Goal: Find specific page/section: Find specific page/section

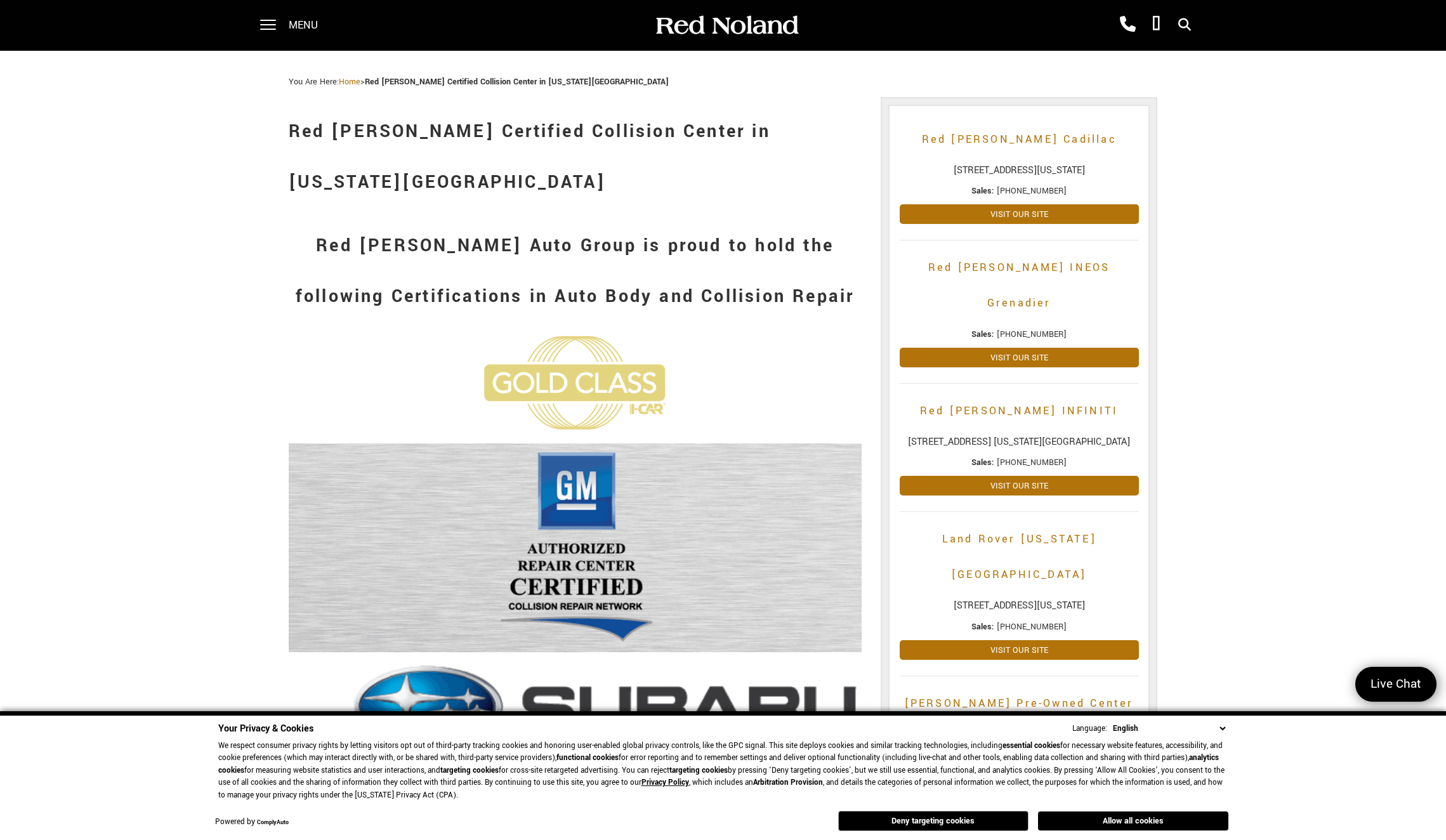
click at [287, 25] on div "Menu" at bounding box center [293, 25] width 92 height 51
click at [265, 28] on span at bounding box center [268, 25] width 16 height 51
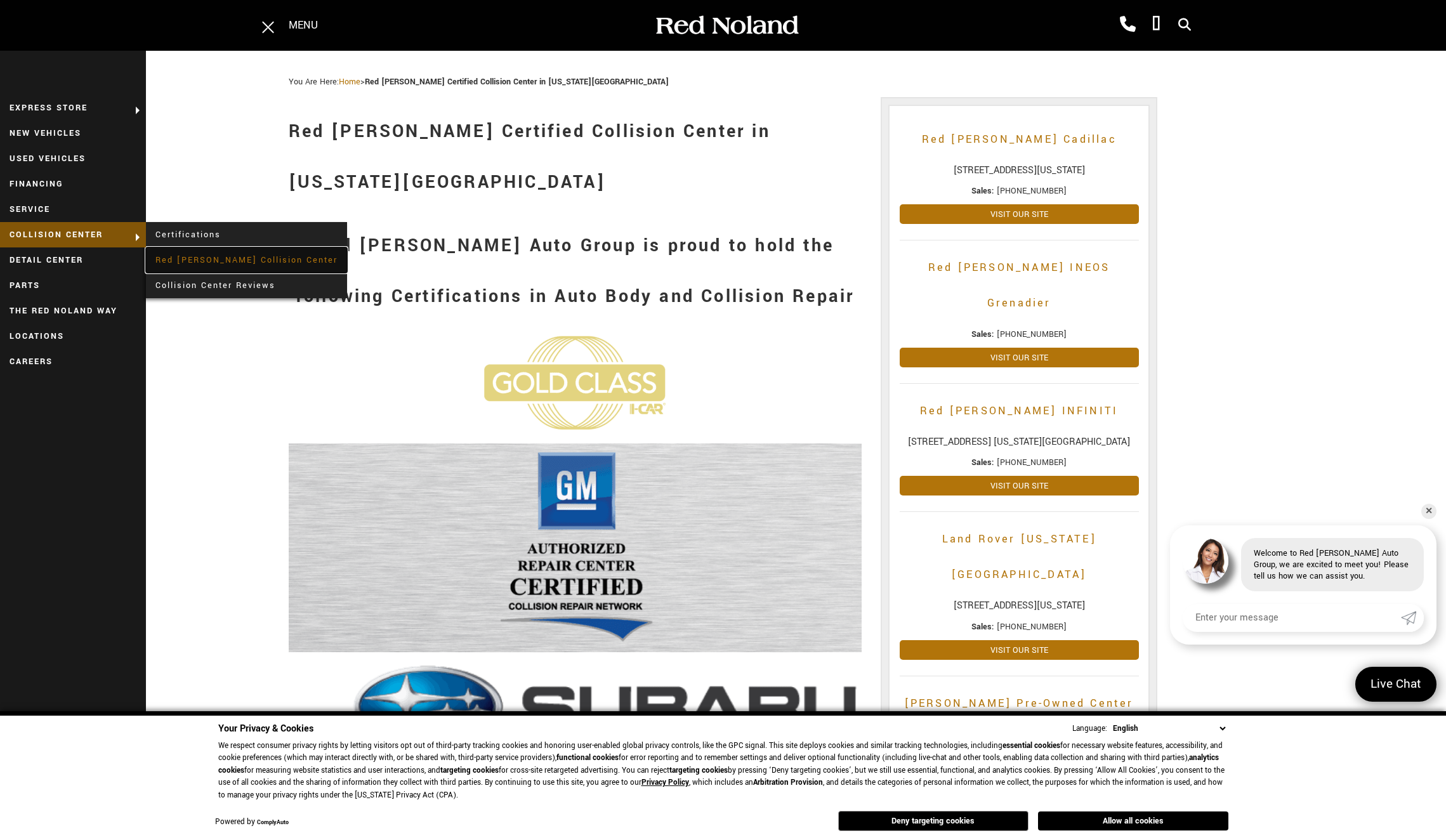
click at [248, 263] on link "Red [PERSON_NAME] Collision Center" at bounding box center [246, 260] width 201 height 25
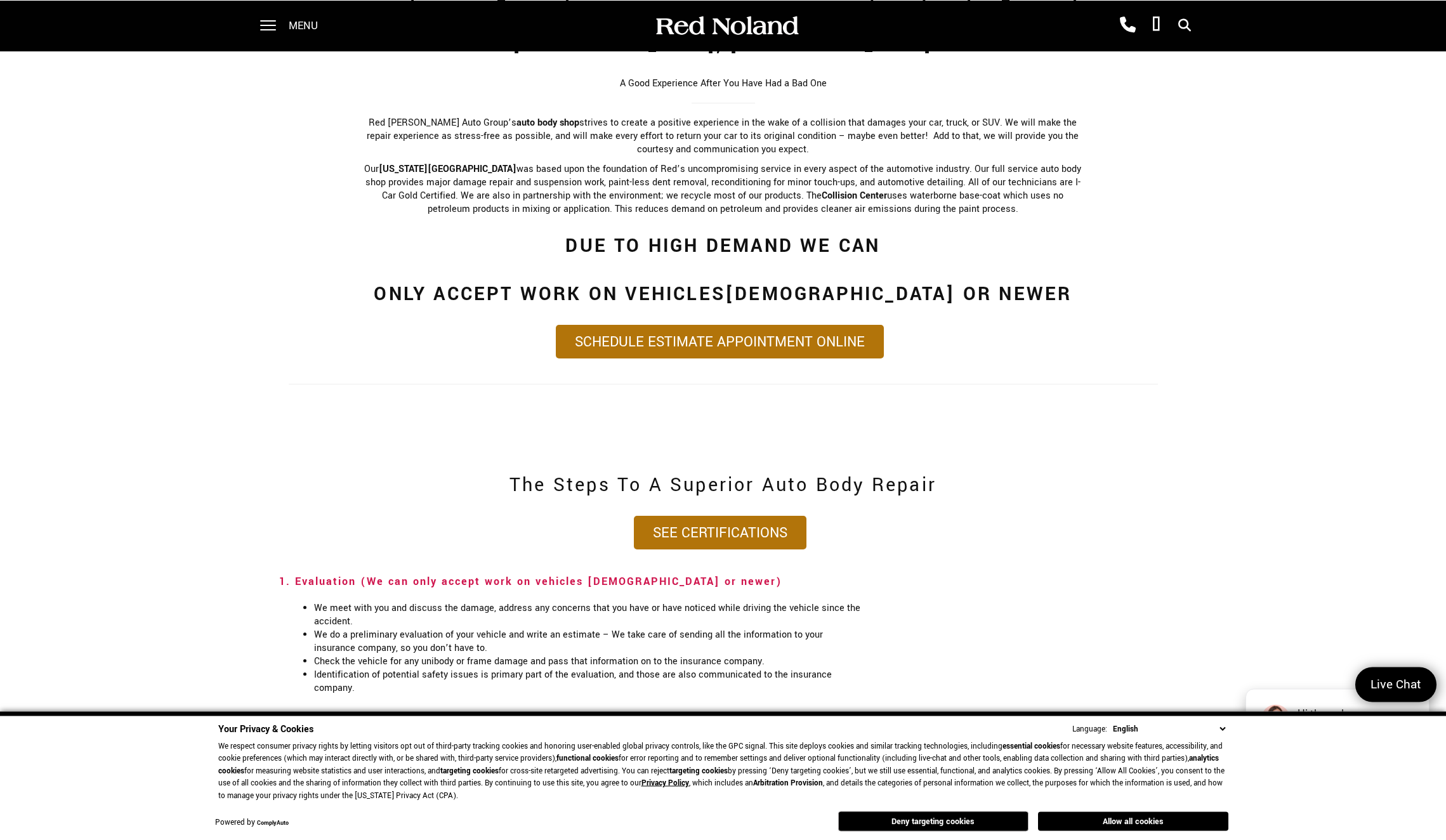
scroll to position [906, 0]
